Goal: Transaction & Acquisition: Purchase product/service

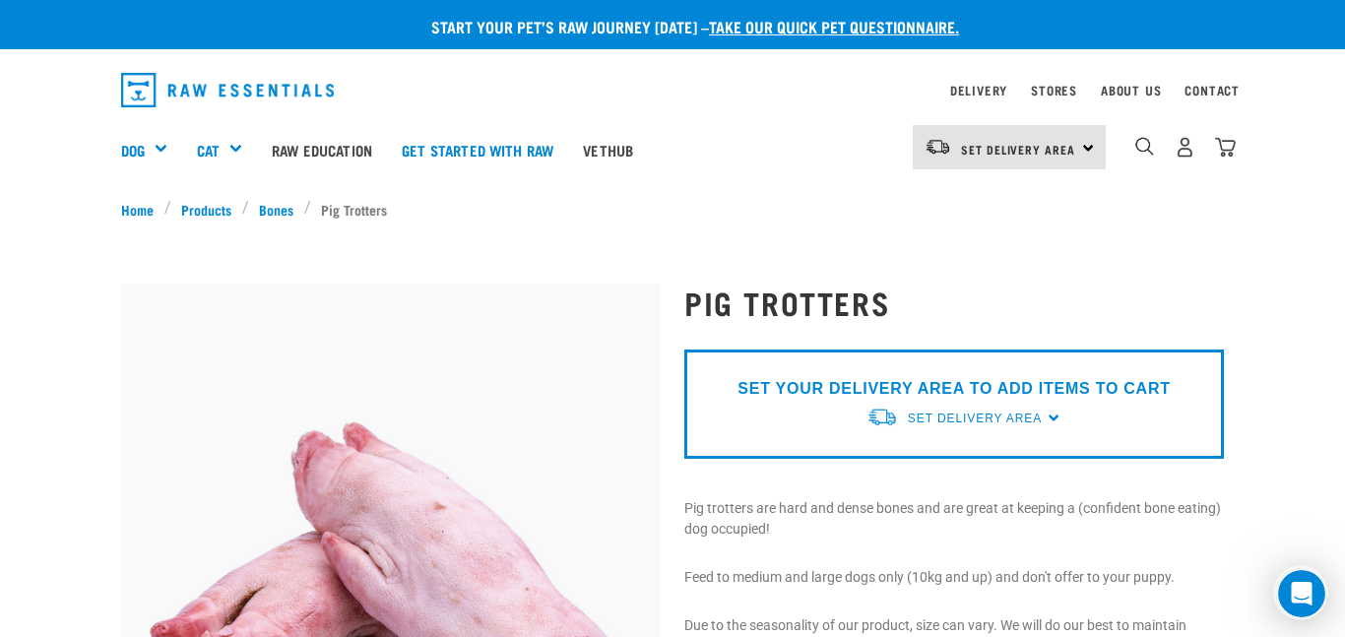
click at [1050, 417] on div "SET YOUR DELIVERY AREA TO ADD ITEMS TO CART Set Delivery Area [GEOGRAPHIC_DATA]…" at bounding box center [954, 404] width 540 height 109
click at [1052, 421] on div "SET YOUR DELIVERY AREA TO ADD ITEMS TO CART Set Delivery Area [GEOGRAPHIC_DATA]…" at bounding box center [954, 404] width 540 height 109
click at [885, 415] on img at bounding box center [882, 417] width 32 height 21
click at [944, 465] on link "[GEOGRAPHIC_DATA]" at bounding box center [964, 464] width 196 height 32
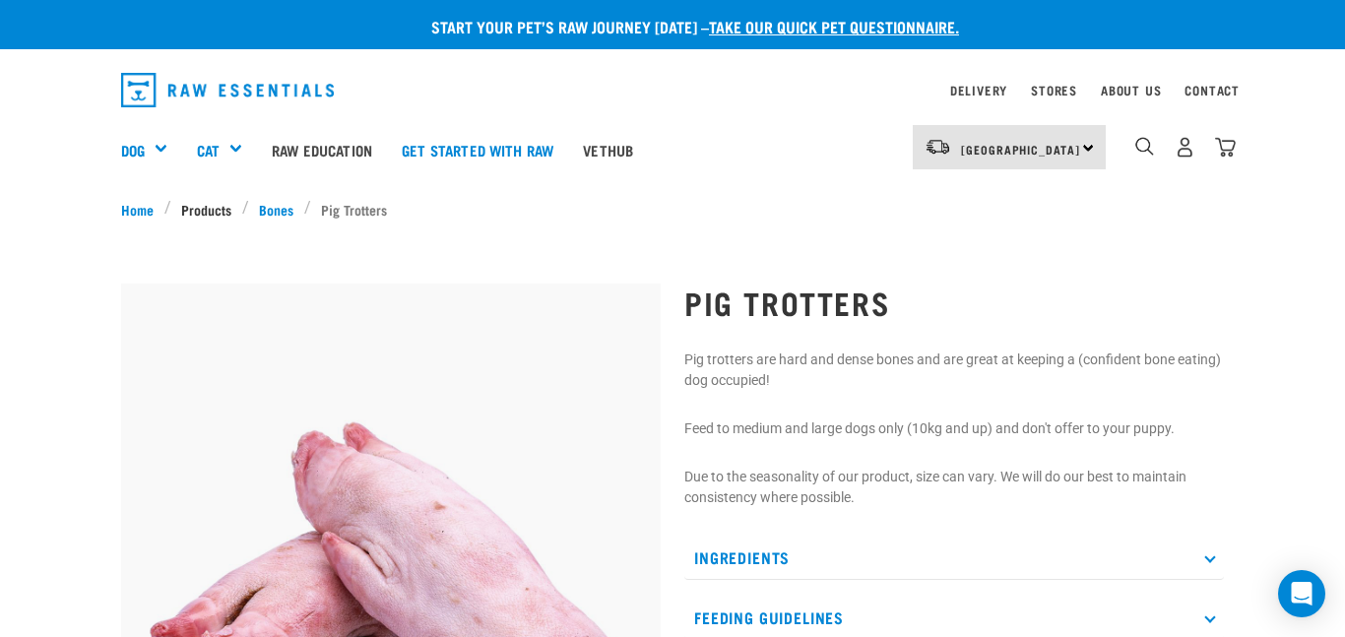
click at [221, 208] on link "Products" at bounding box center [206, 209] width 71 height 21
